Goal: Task Accomplishment & Management: Manage account settings

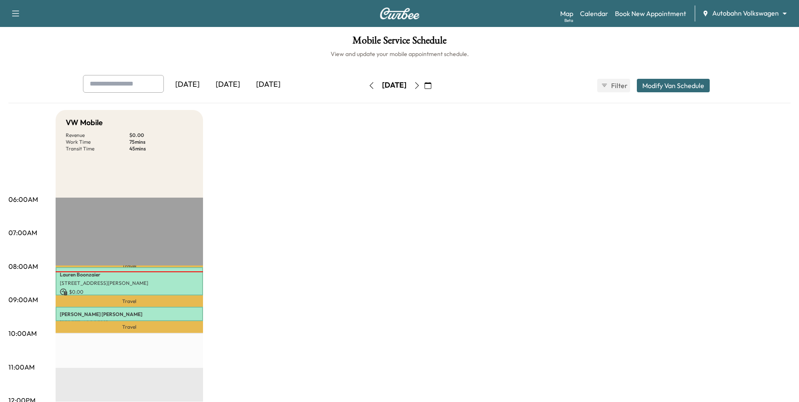
click at [370, 83] on icon "button" at bounding box center [372, 85] width 4 height 7
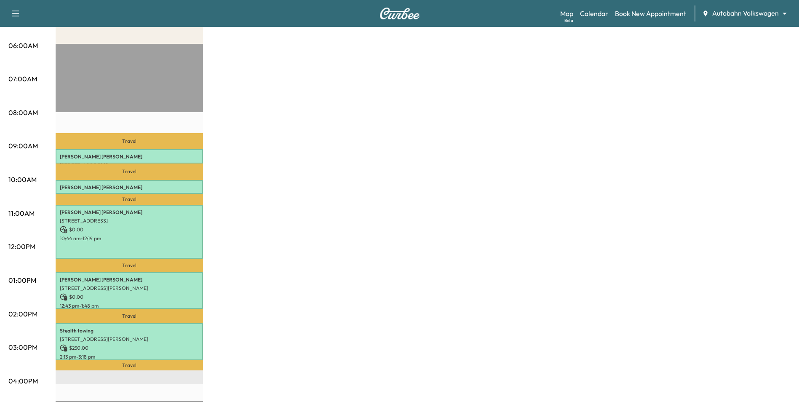
scroll to position [169, 0]
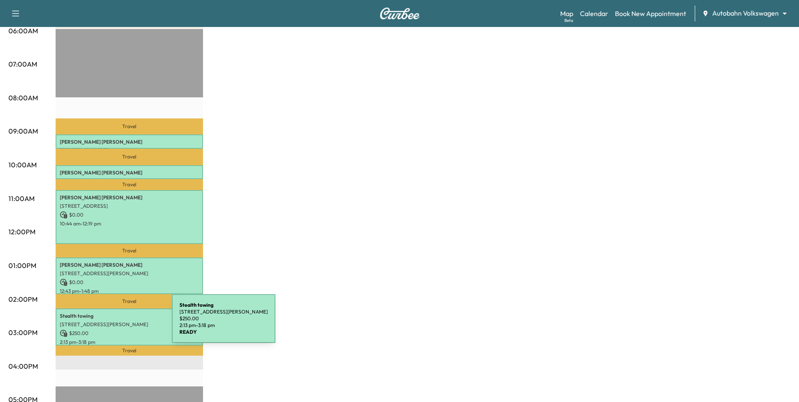
click at [109, 324] on p "[STREET_ADDRESS][PERSON_NAME]" at bounding box center [129, 324] width 139 height 7
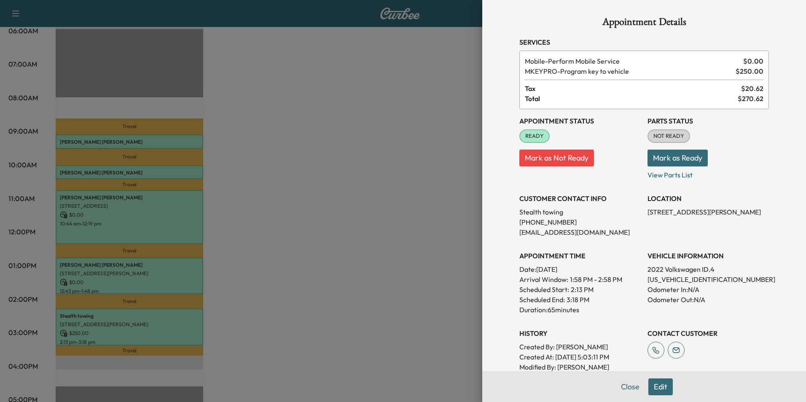
click at [627, 385] on button "Close" at bounding box center [629, 386] width 29 height 17
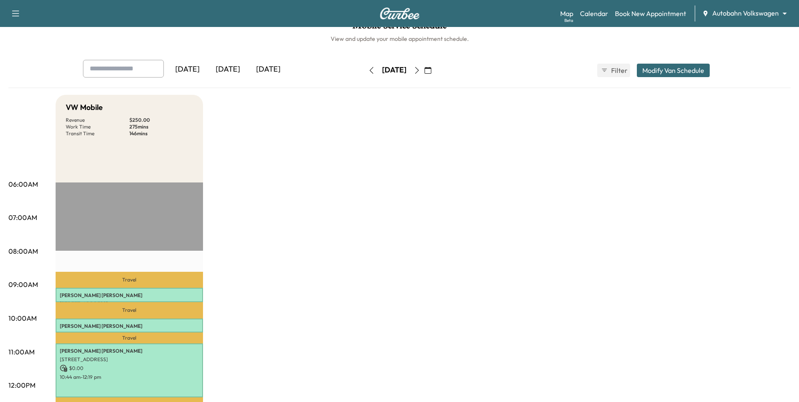
scroll to position [0, 0]
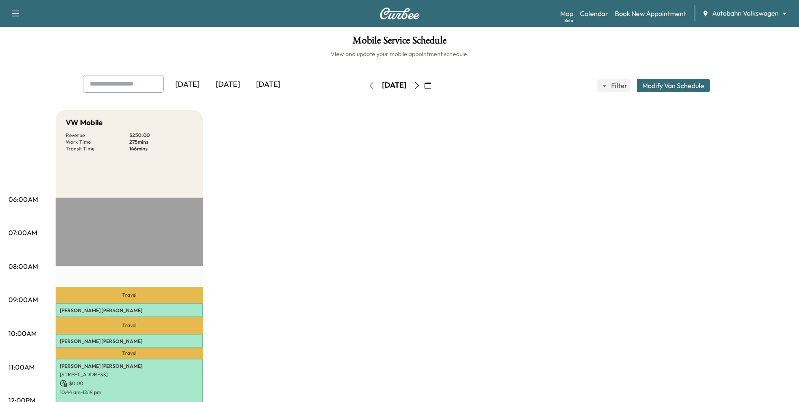
click at [421, 85] on icon "button" at bounding box center [417, 85] width 7 height 7
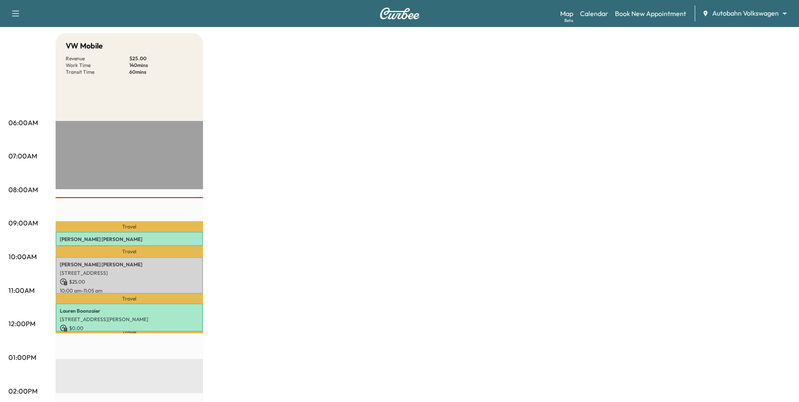
scroll to position [211, 0]
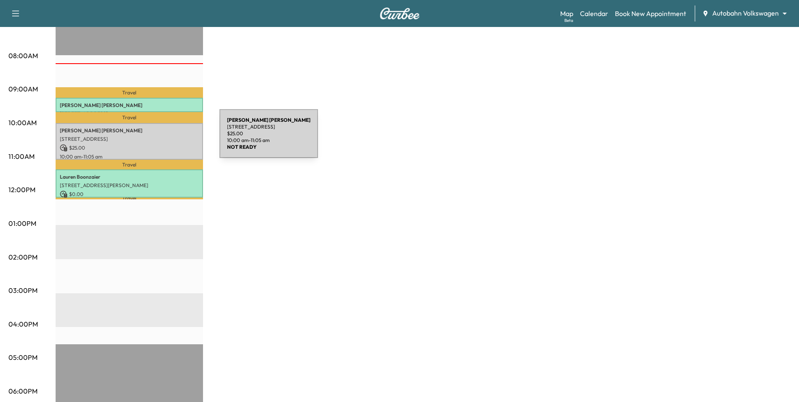
click at [156, 139] on p "[STREET_ADDRESS]" at bounding box center [129, 139] width 139 height 7
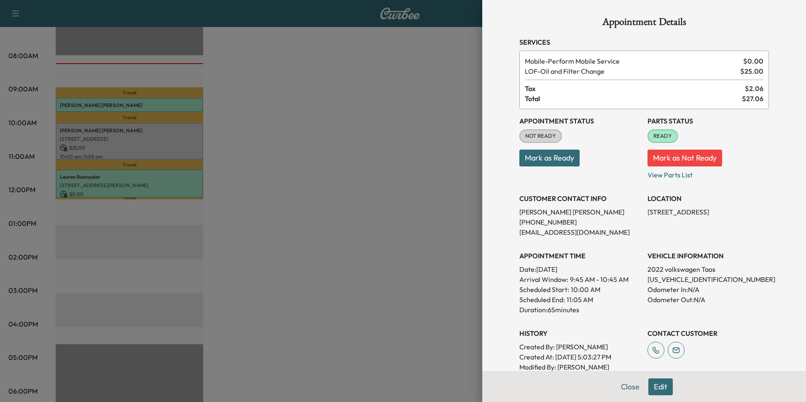
click at [551, 164] on button "Mark as Ready" at bounding box center [549, 158] width 60 height 17
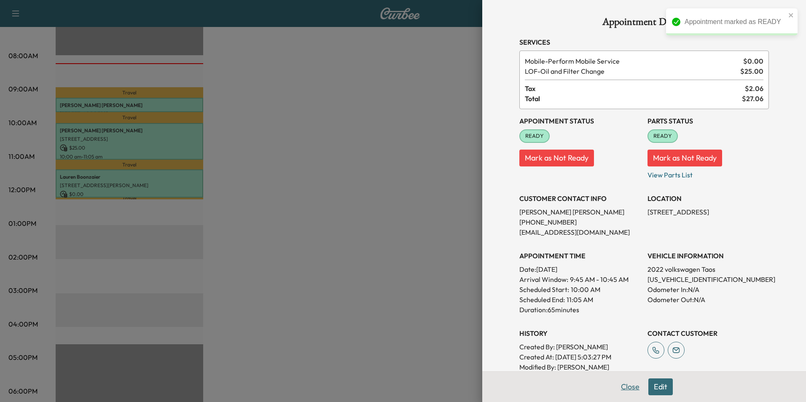
click at [632, 391] on button "Close" at bounding box center [629, 386] width 29 height 17
